Goal: Information Seeking & Learning: Learn about a topic

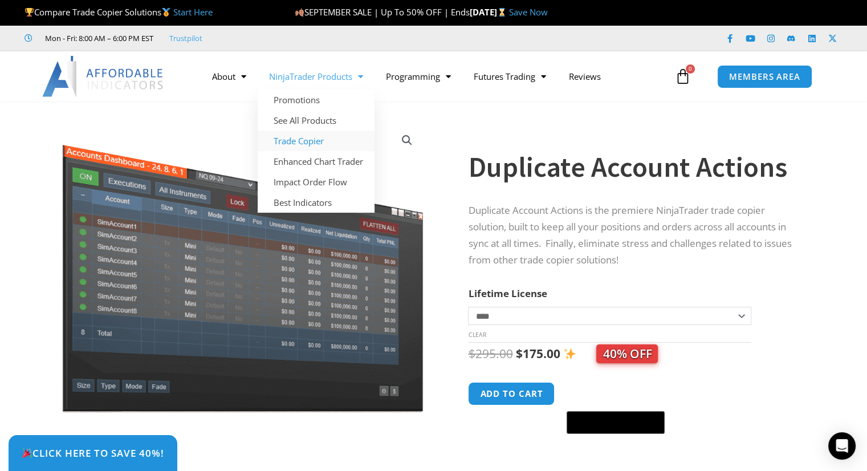
click at [307, 140] on link "Trade Copier" at bounding box center [316, 140] width 117 height 21
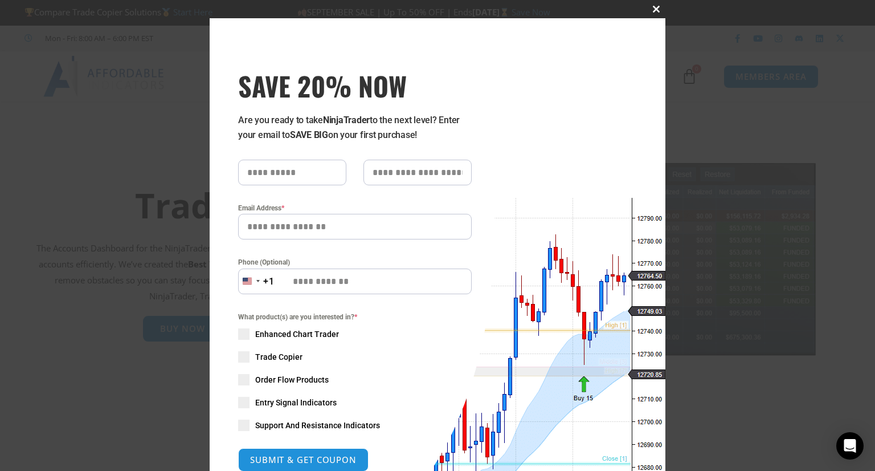
click at [651, 9] on span at bounding box center [656, 9] width 18 height 7
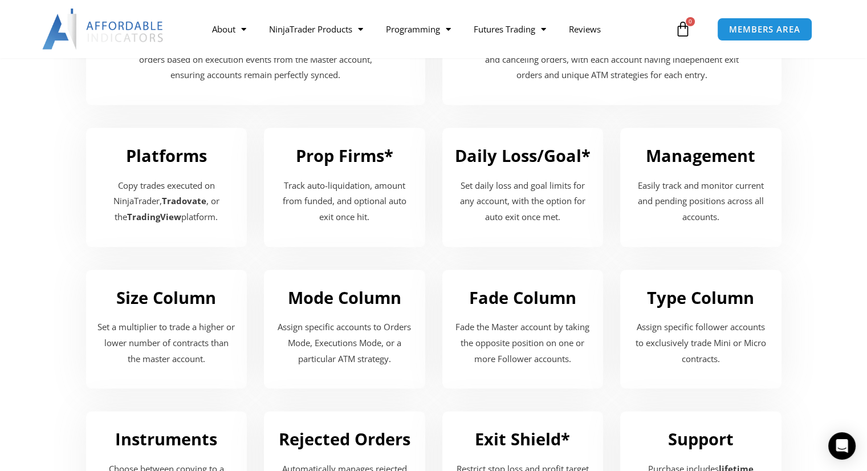
scroll to position [1320, 0]
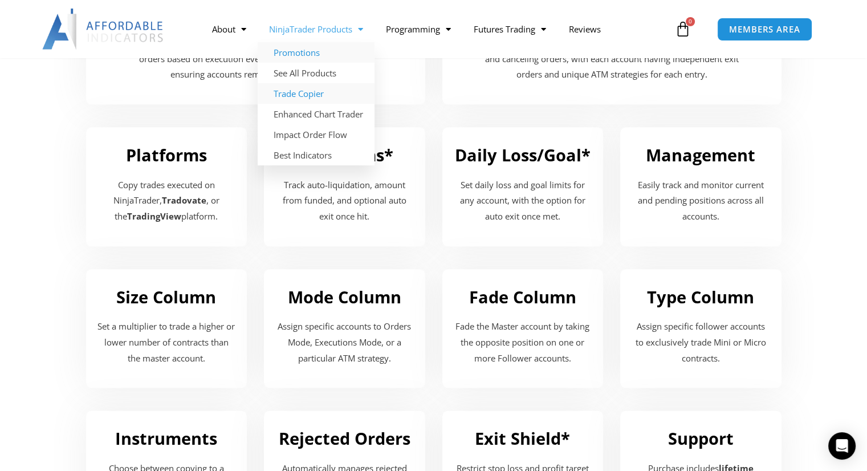
click at [299, 54] on link "Promotions" at bounding box center [316, 52] width 117 height 21
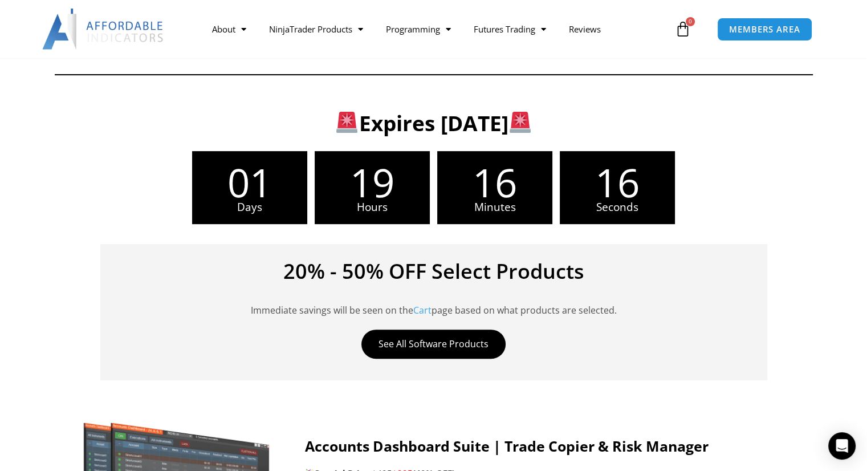
scroll to position [299, 0]
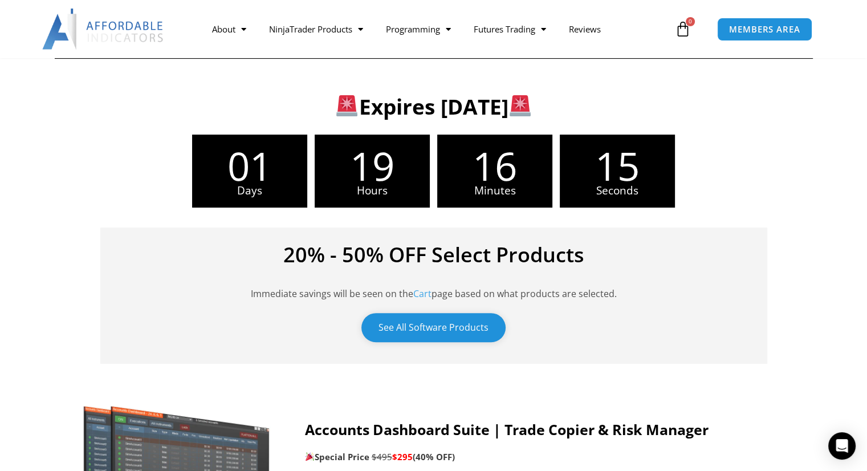
click at [429, 331] on link "See All Software Products" at bounding box center [433, 327] width 144 height 29
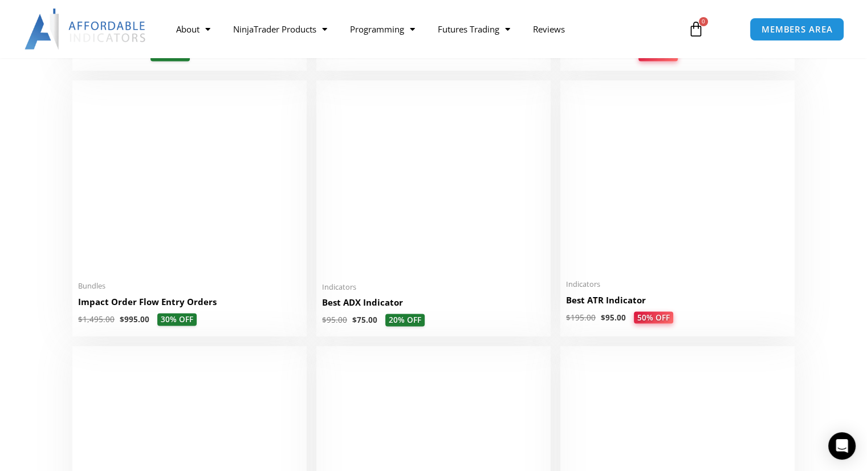
scroll to position [2005, 0]
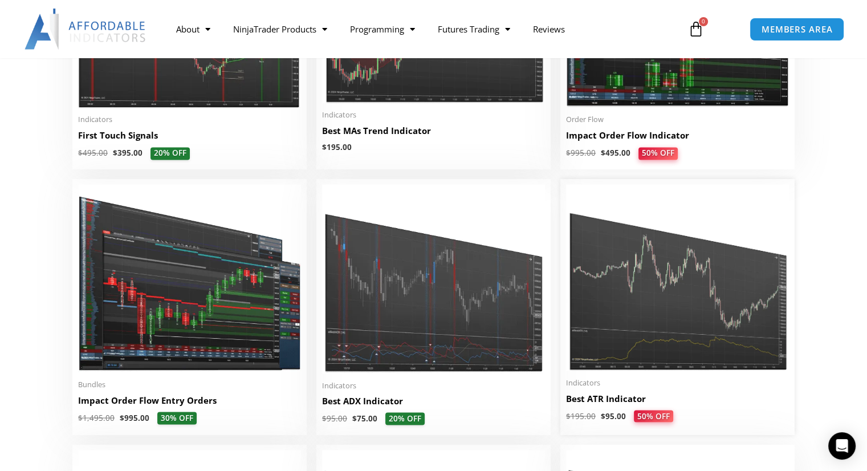
click at [645, 345] on img at bounding box center [677, 277] width 223 height 186
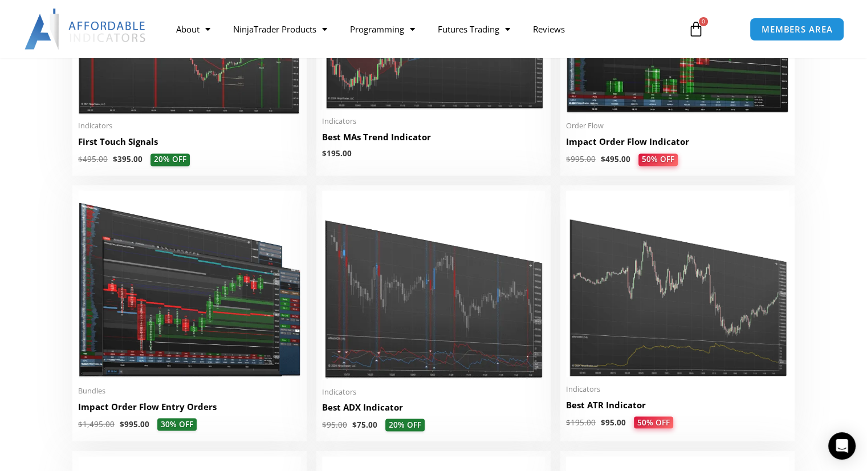
scroll to position [2005, 0]
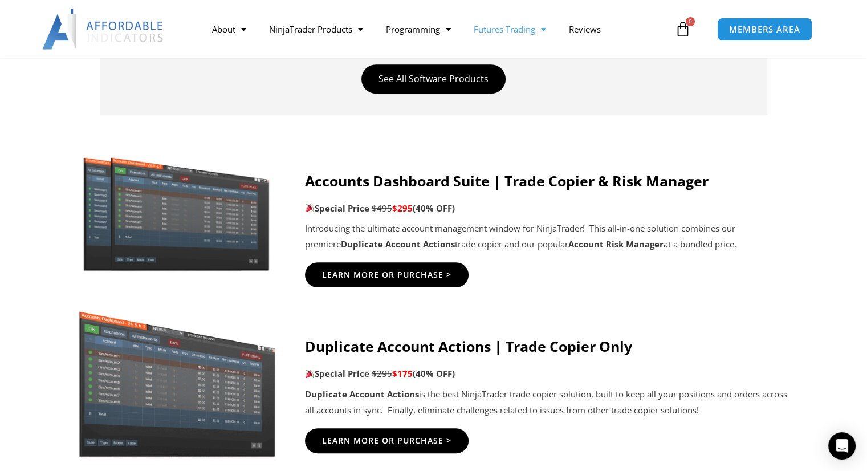
scroll to position [542, 0]
